Goal: Task Accomplishment & Management: Complete application form

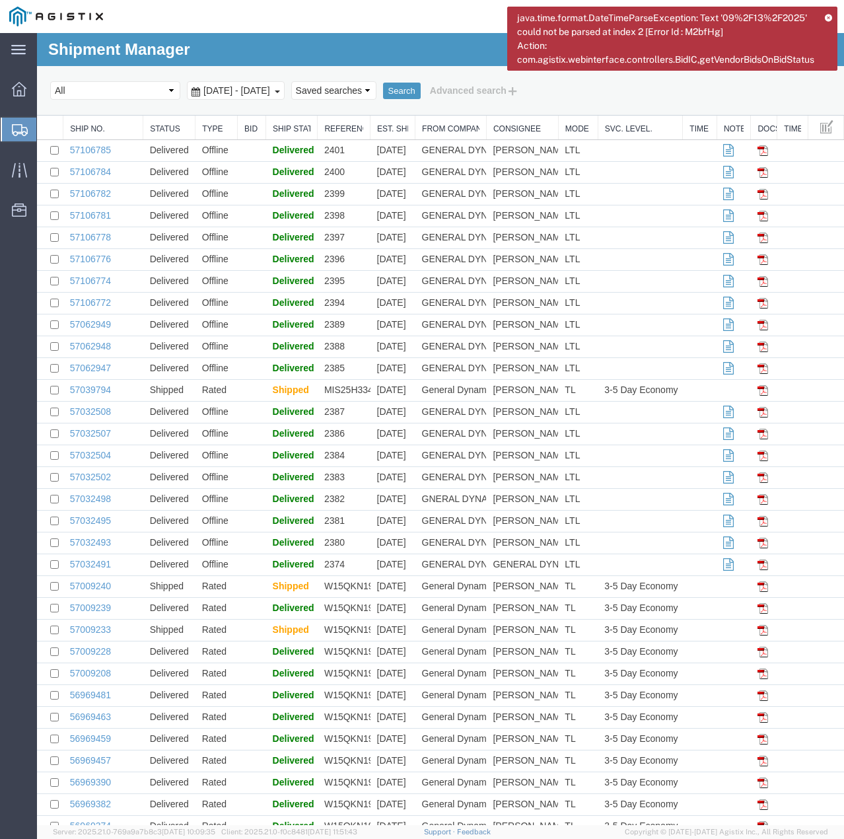
click at [828, 15] on icon at bounding box center [828, 17] width 7 height 7
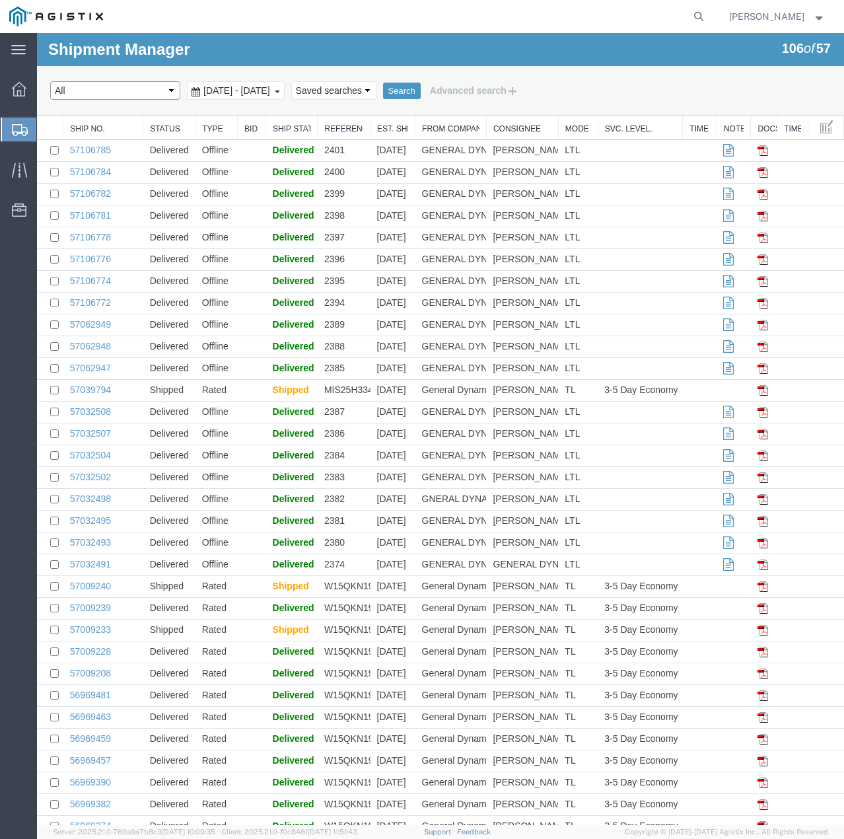
click at [162, 96] on select "Select status Active (AC, O, P) All Approved Awaiting Confirmation (AC) Booked …" at bounding box center [115, 90] width 130 height 18
select select "AWAITCONF"
click at [50, 81] on select "Select status Active (AC, O, P) All Approved Awaiting Confirmation (AC) Booked …" at bounding box center [115, 90] width 130 height 18
click at [421, 92] on button "Search" at bounding box center [402, 91] width 38 height 17
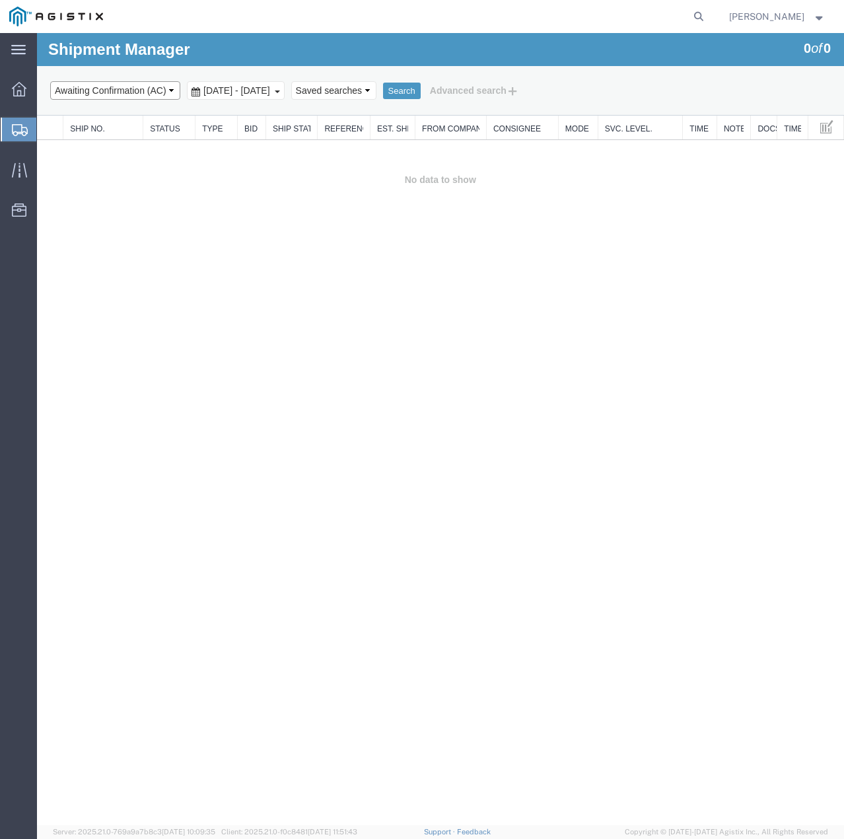
click at [170, 91] on select "Select status Active (AC, O, P) All Approved Awaiting Confirmation (AC) Booked …" at bounding box center [115, 90] width 130 height 18
select select "ALL"
click at [50, 81] on select "Select status Active (AC, O, P) All Approved Awaiting Confirmation (AC) Booked …" at bounding box center [115, 90] width 130 height 18
click at [421, 89] on button "Search" at bounding box center [402, 91] width 38 height 17
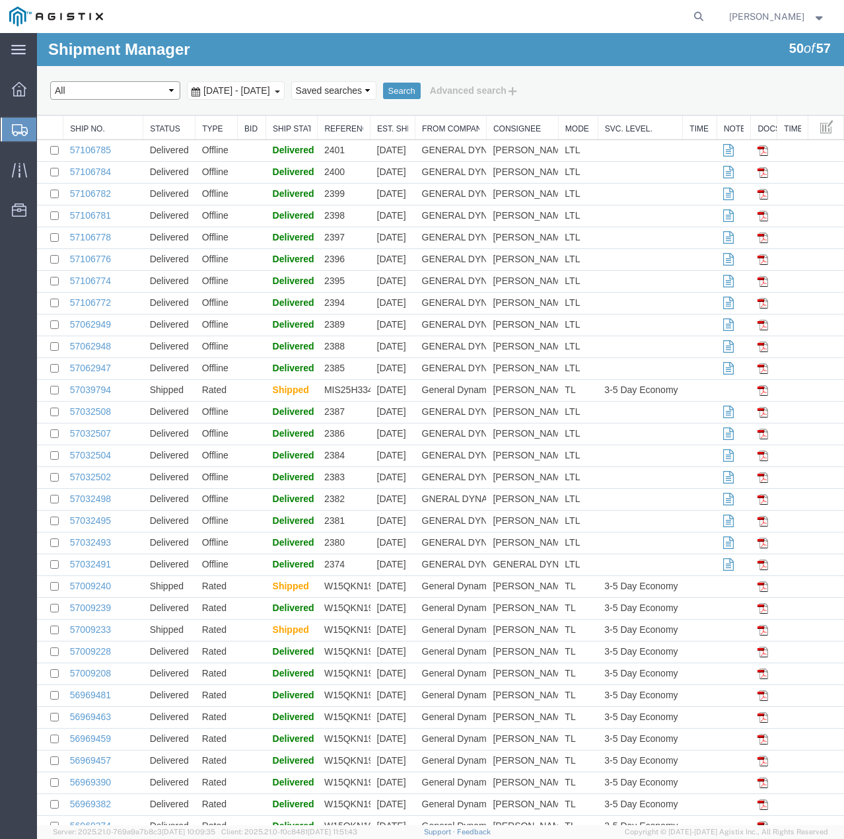
click at [161, 91] on select "Select status Active (AC, O, P) All Approved Awaiting Confirmation (AC) Booked …" at bounding box center [115, 90] width 130 height 18
click at [421, 88] on button "Search" at bounding box center [402, 91] width 38 height 17
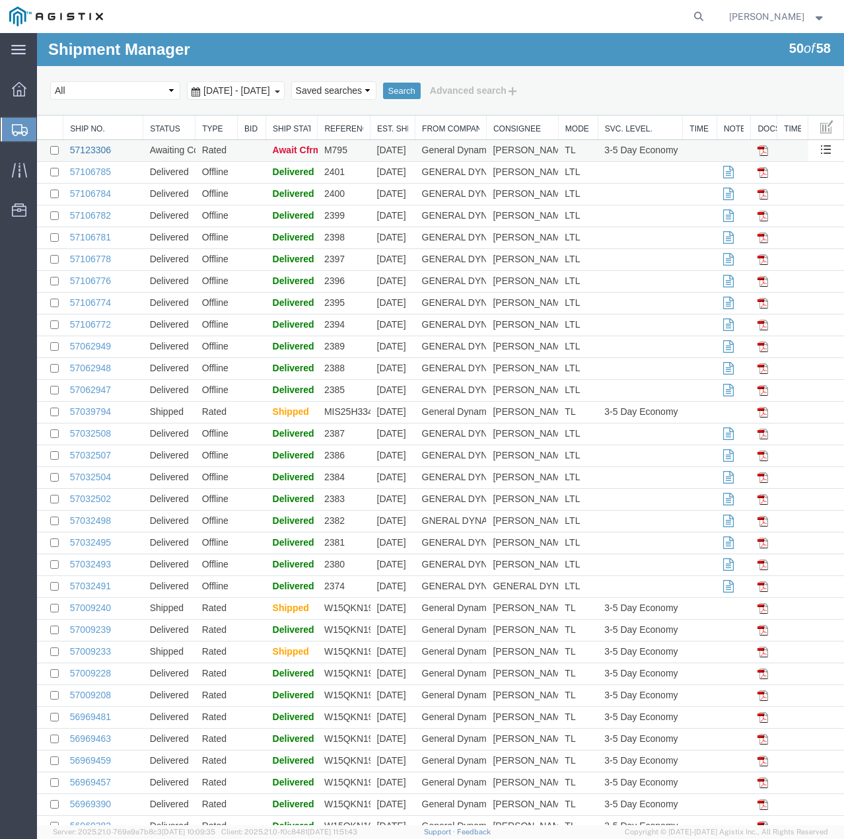
click at [98, 151] on link "57123306" at bounding box center [90, 150] width 41 height 11
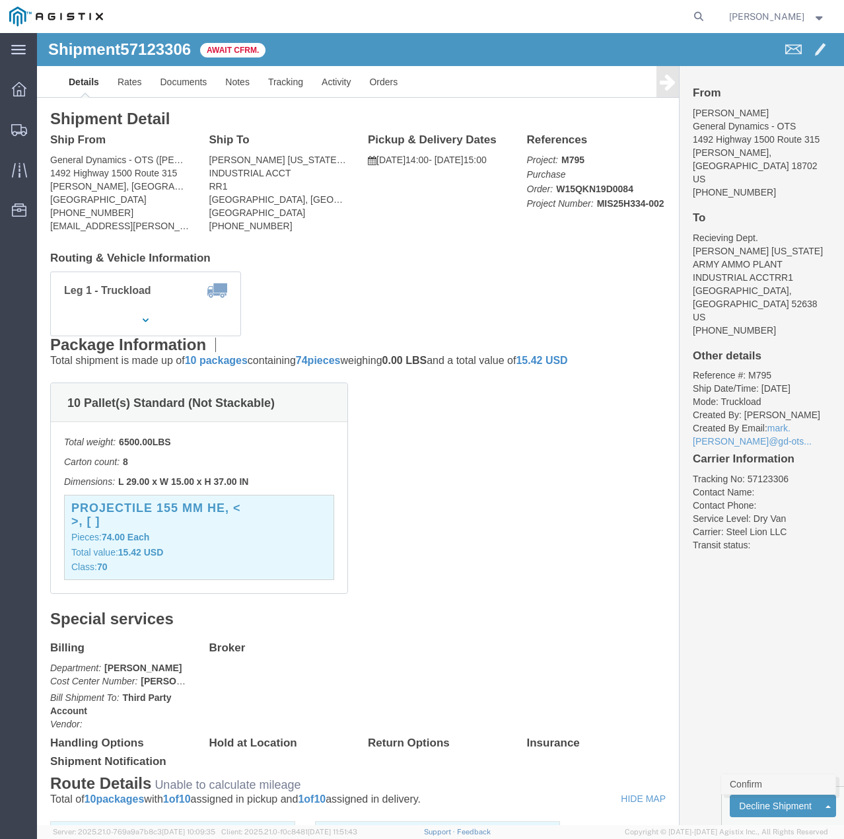
click link "Confirm"
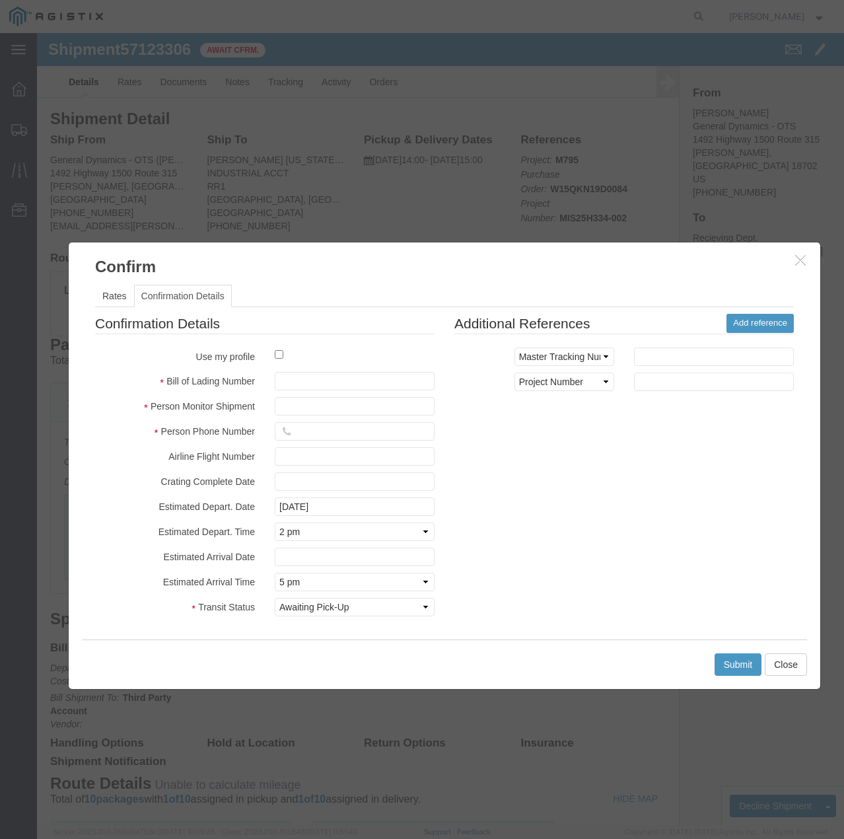
drag, startPoint x: 447, startPoint y: 40, endPoint x: 451, endPoint y: 229, distance: 189.0
click h3 "Confirm"
click input "checkbox"
checkbox input "true"
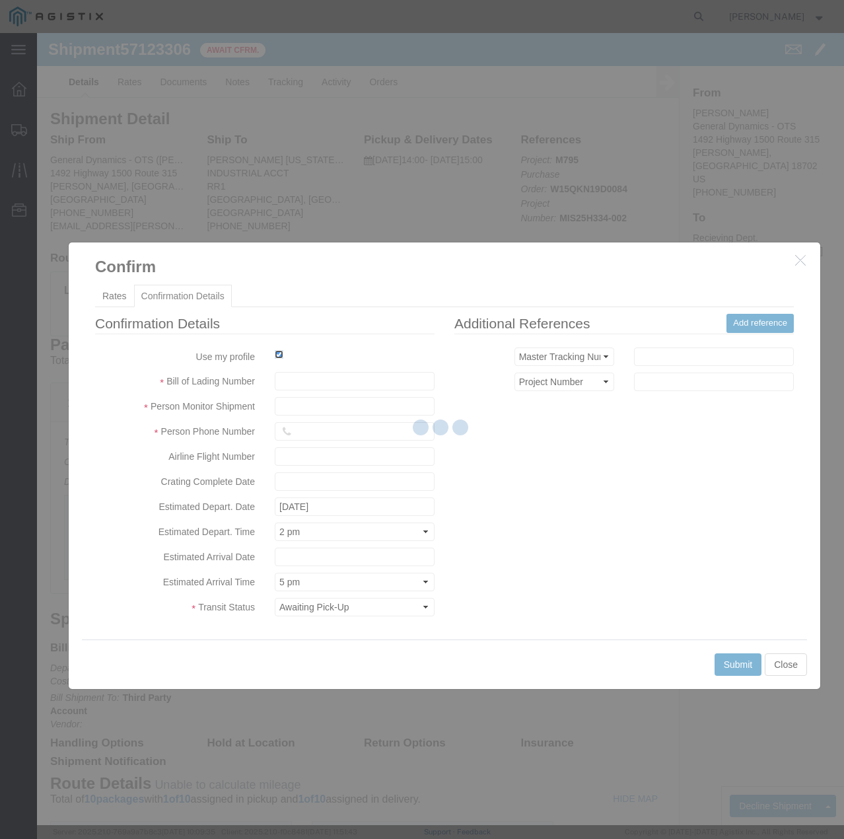
type input "[PERSON_NAME]"
type input "7854927650"
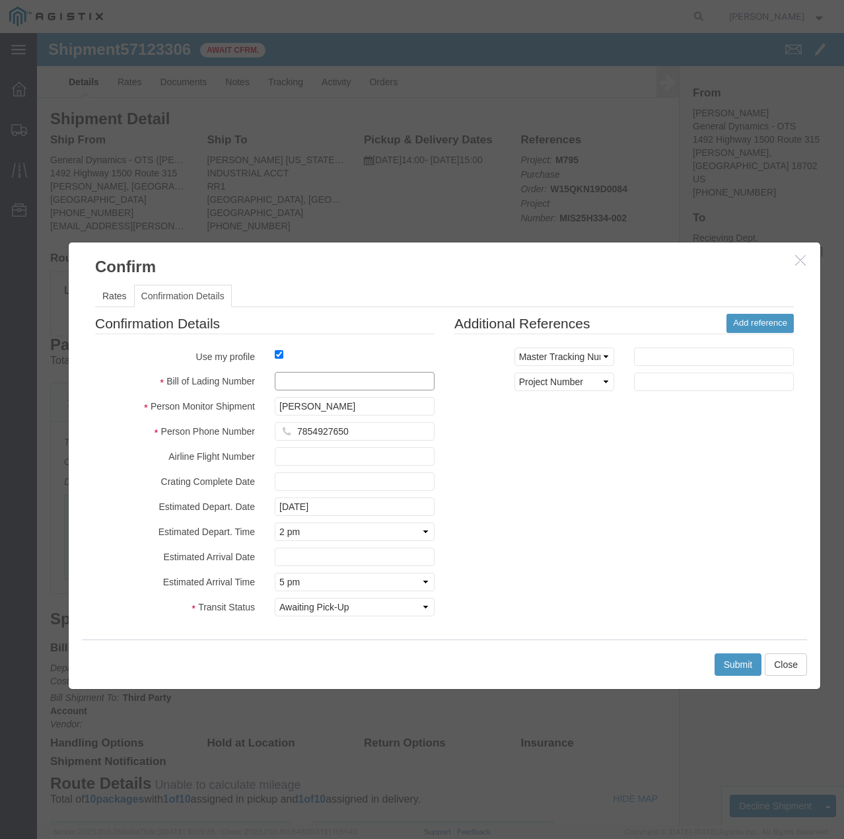
click input "text"
type input "57123306"
click button "Submit"
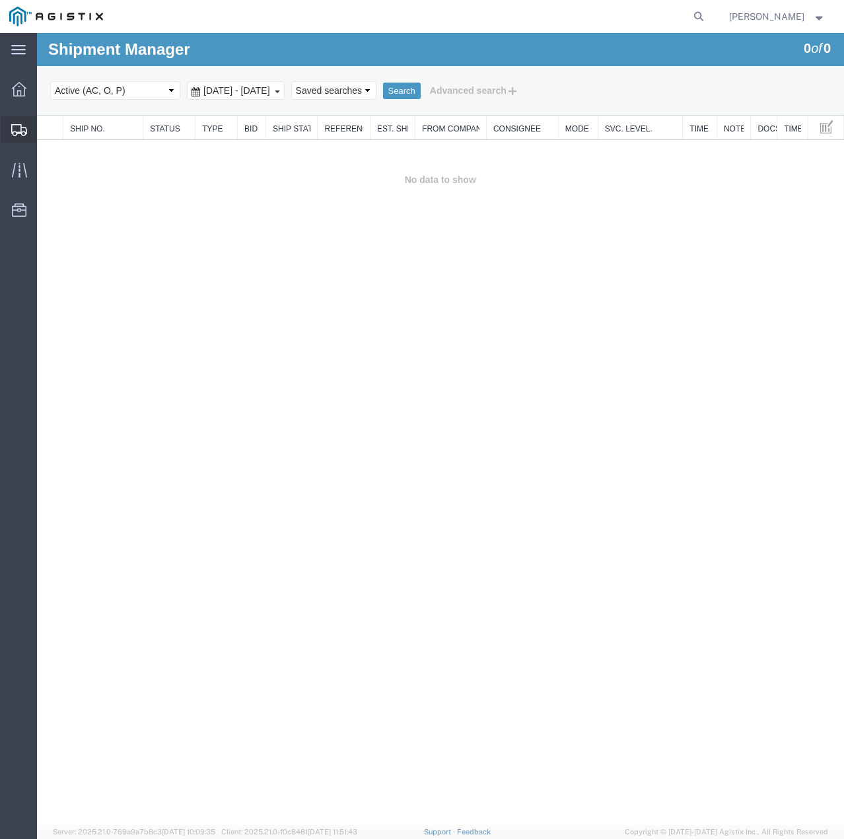
click at [20, 127] on icon at bounding box center [19, 130] width 16 height 12
click at [161, 92] on select "Select status Active (AC, O, P) All Approved Awaiting Confirmation (AC) Booked …" at bounding box center [115, 90] width 130 height 18
select select "ALL"
click at [50, 81] on select "Select status Active (AC, O, P) All Approved Awaiting Confirmation (AC) Booked …" at bounding box center [115, 90] width 130 height 18
click at [421, 88] on button "Search" at bounding box center [402, 91] width 38 height 17
